Goal: Information Seeking & Learning: Learn about a topic

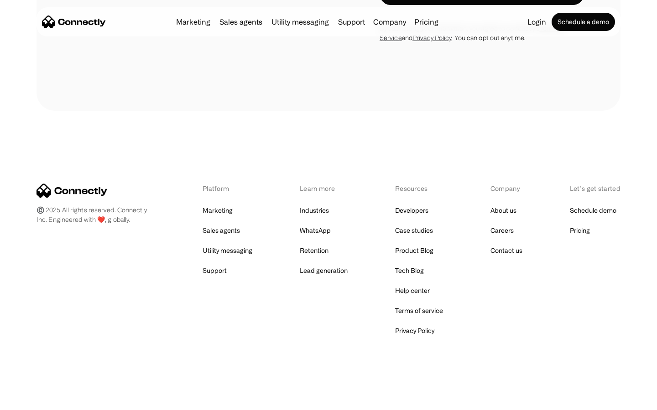
scroll to position [1542, 0]
